Goal: Task Accomplishment & Management: Use online tool/utility

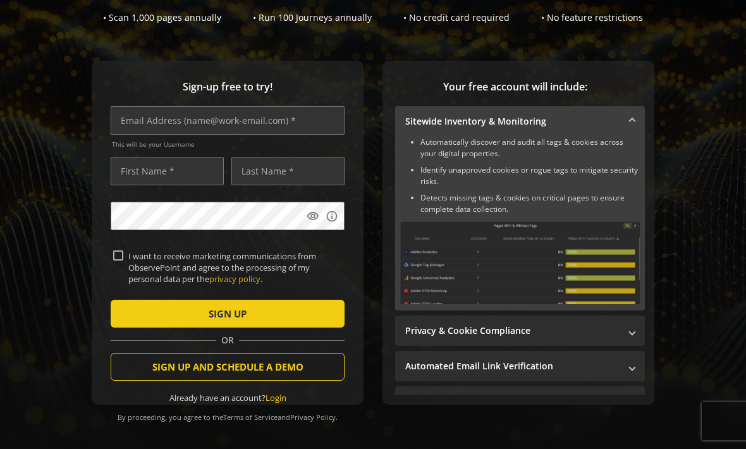
scroll to position [113, 0]
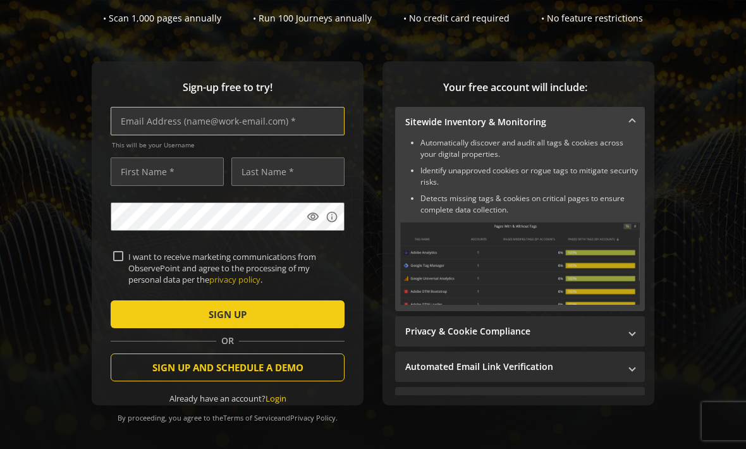
click at [147, 128] on input "text" at bounding box center [228, 121] width 234 height 28
type input "[EMAIL_ADDRESS][DOMAIN_NAME]"
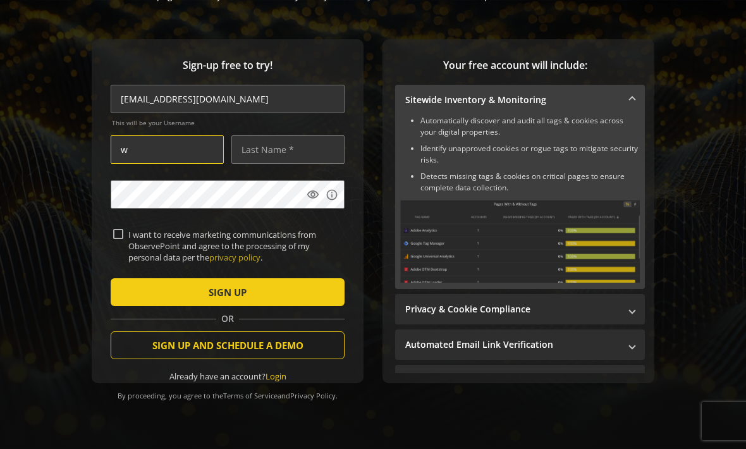
scroll to position [135, 0]
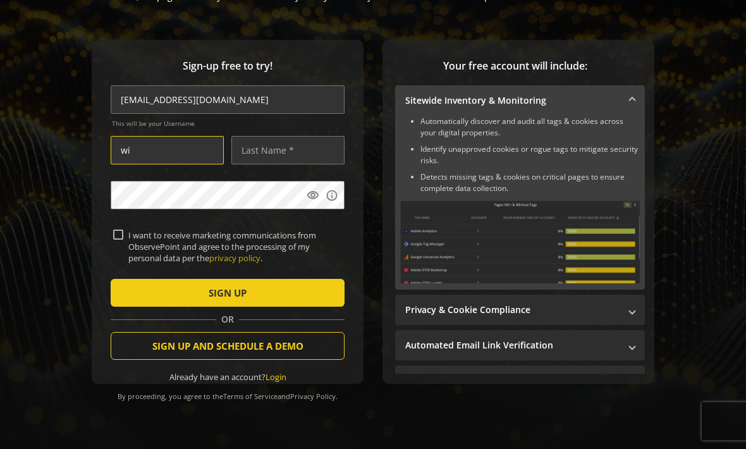
type input "w"
type input "Will"
click at [259, 161] on input "text" at bounding box center [287, 150] width 113 height 28
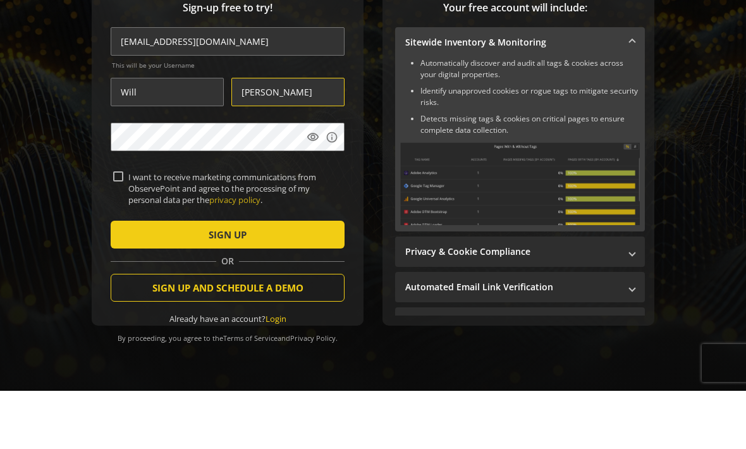
type input "[PERSON_NAME]"
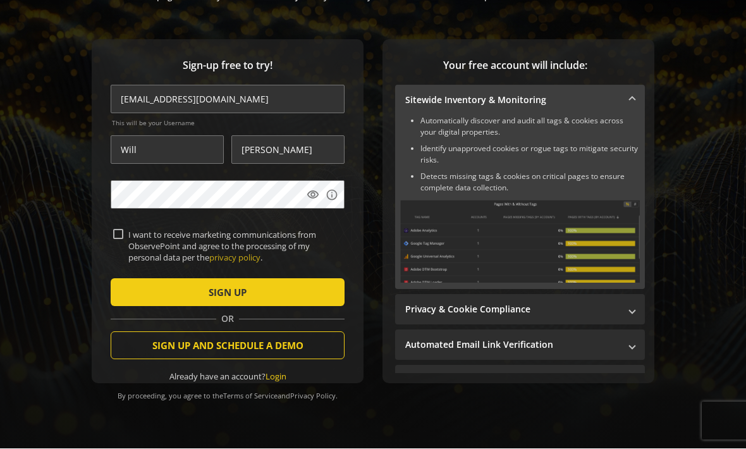
click at [209, 291] on span "SIGN UP" at bounding box center [228, 292] width 38 height 23
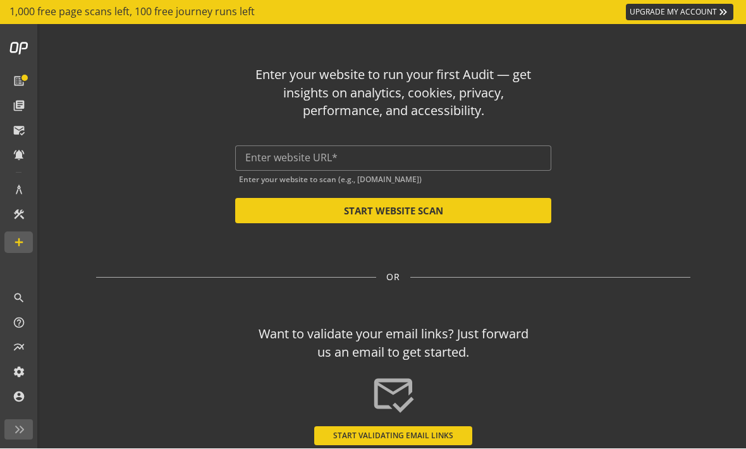
click at [397, 164] on input "text" at bounding box center [393, 158] width 296 height 12
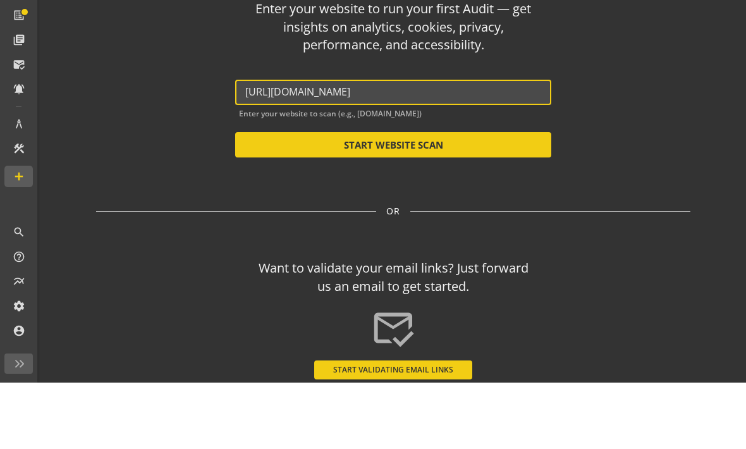
type input "[URL][DOMAIN_NAME]"
click at [450, 198] on button "START WEBSITE SCAN" at bounding box center [393, 210] width 316 height 25
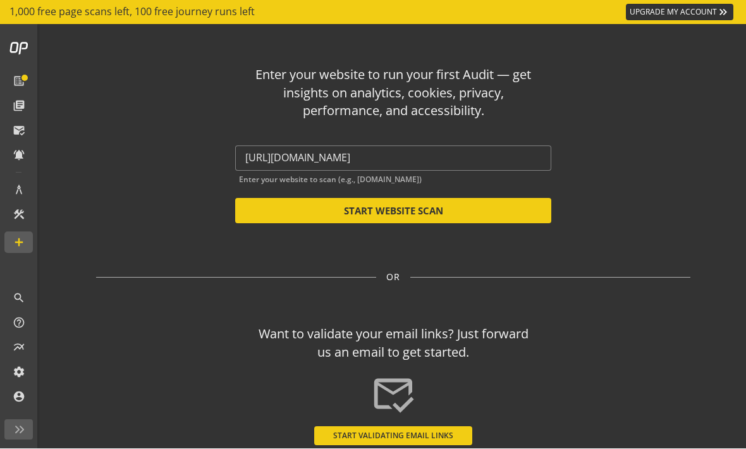
click at [429, 212] on button "START WEBSITE SCAN" at bounding box center [393, 210] width 316 height 25
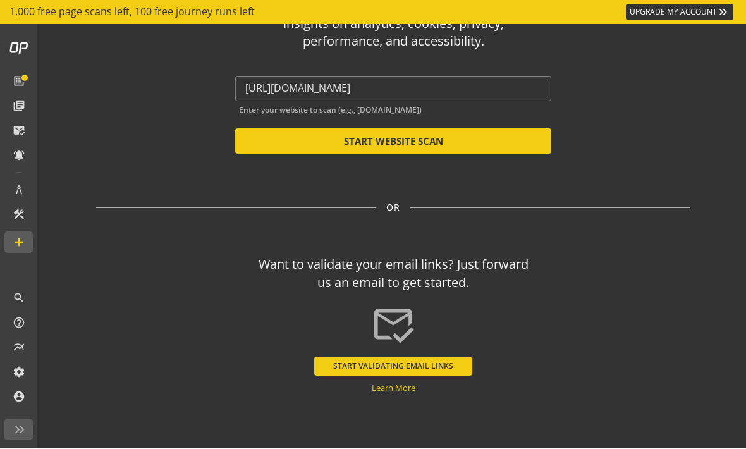
scroll to position [69, 0]
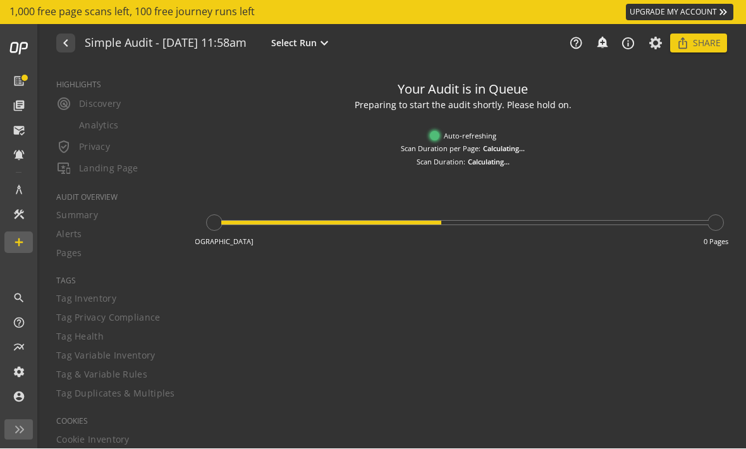
type textarea "Notes can include: -a description of what this audit is validating -changes in …"
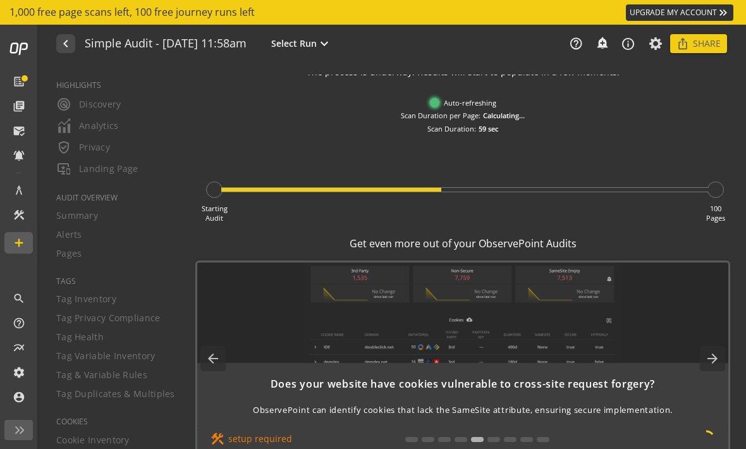
scroll to position [39, 0]
